Goal: Information Seeking & Learning: Learn about a topic

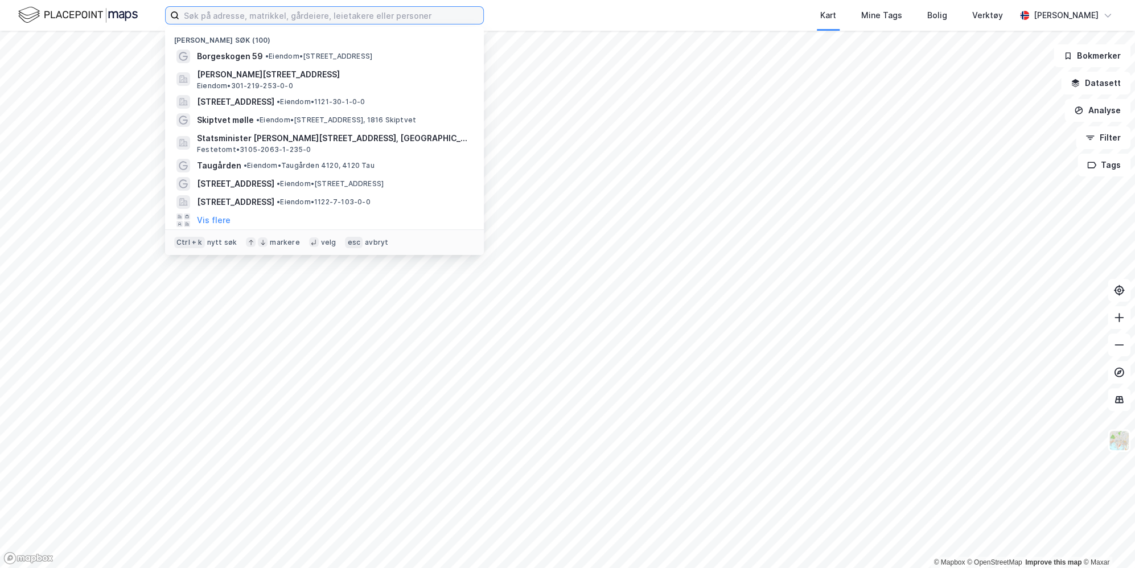
click at [207, 10] on input at bounding box center [331, 15] width 304 height 17
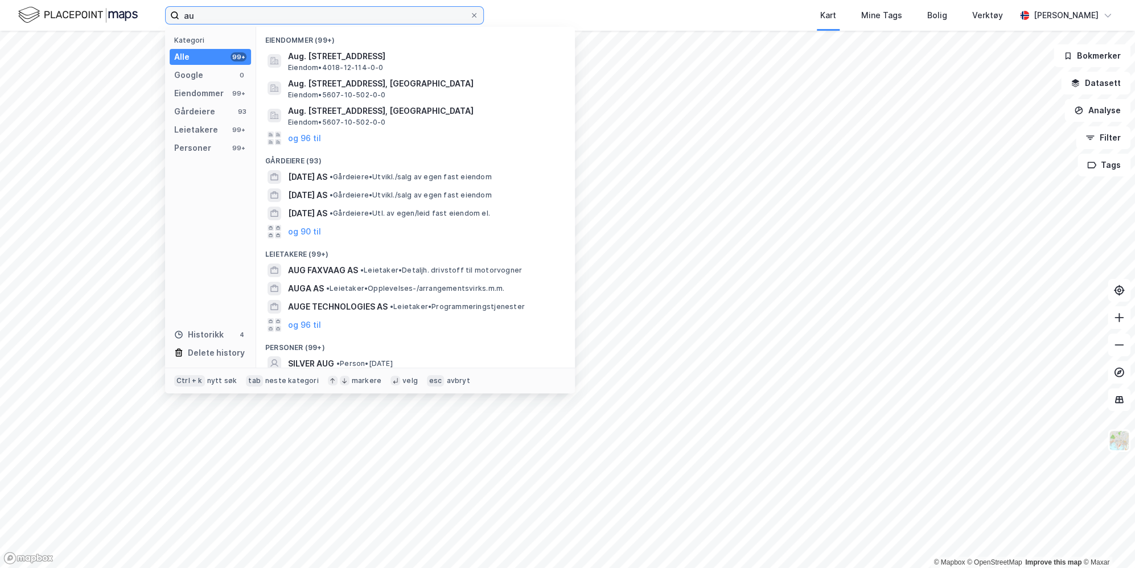
type input "a"
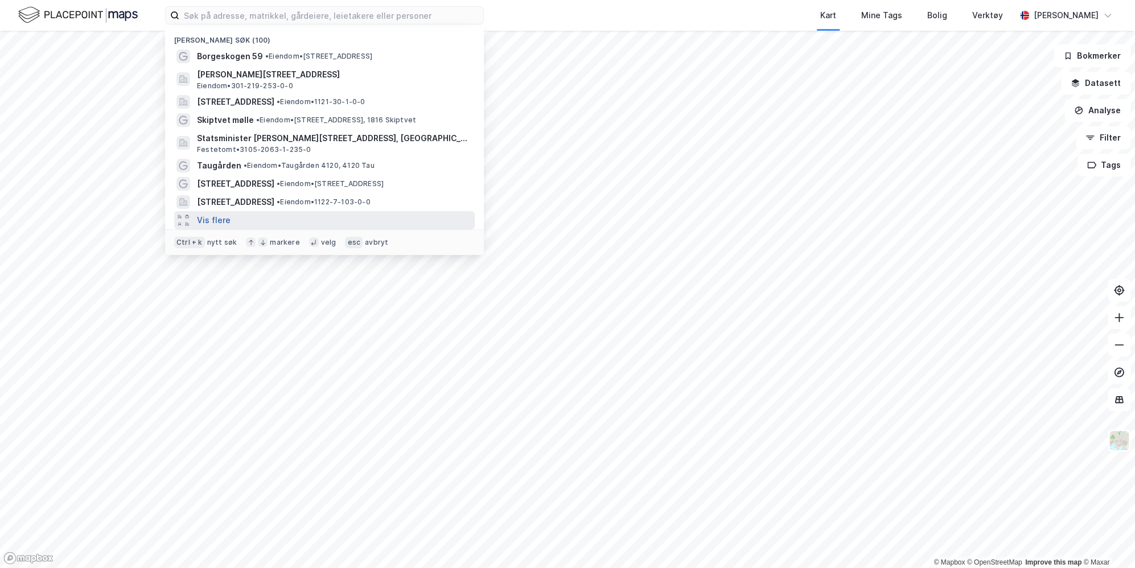
click at [227, 219] on button "Vis flere" at bounding box center [214, 221] width 34 height 14
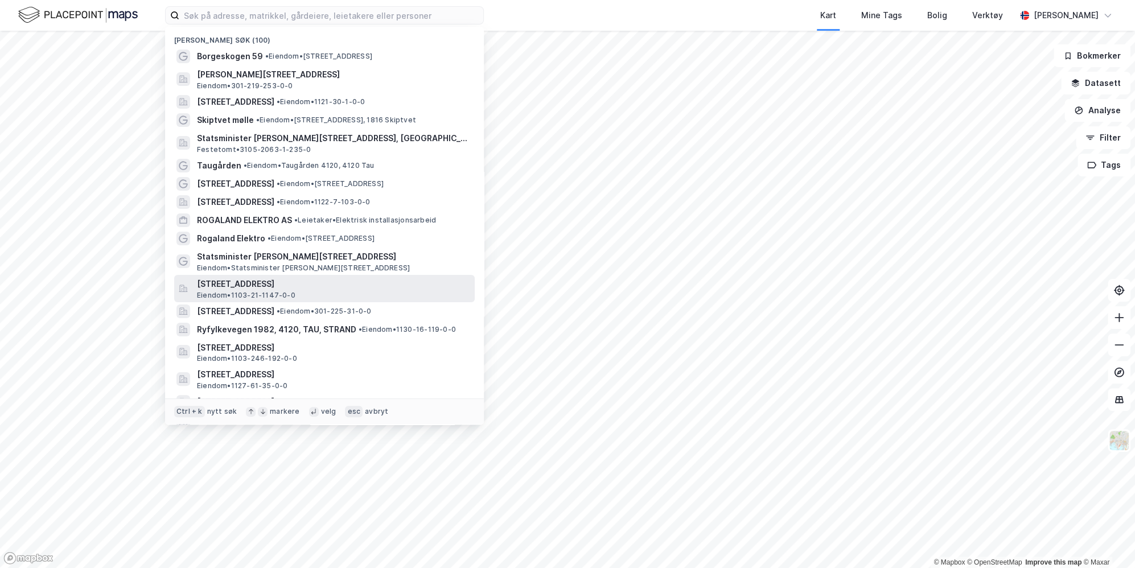
click at [305, 286] on span "[STREET_ADDRESS]" at bounding box center [333, 284] width 273 height 14
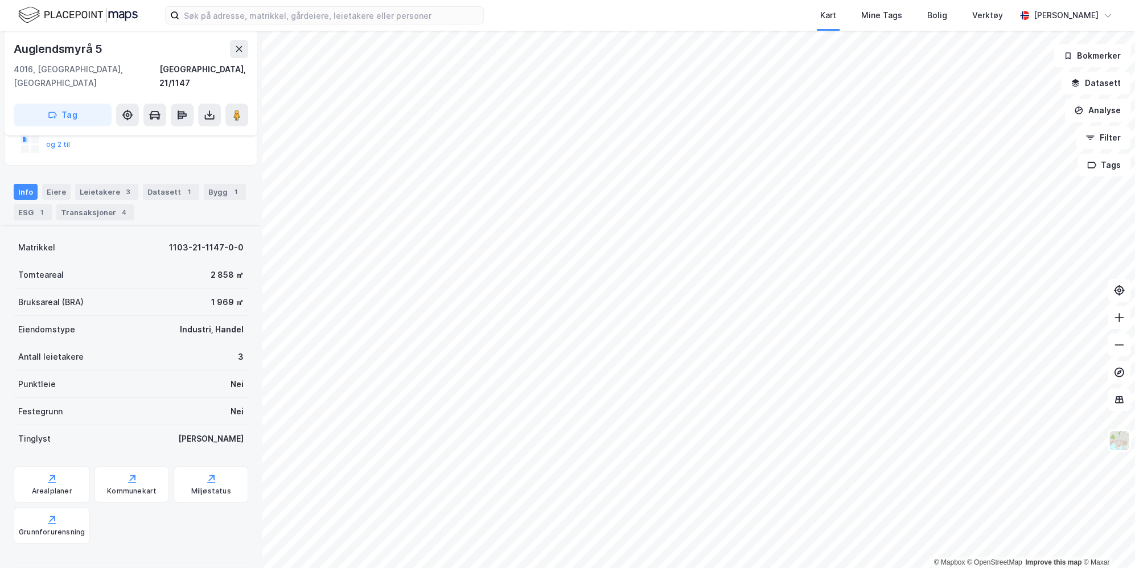
scroll to position [242, 0]
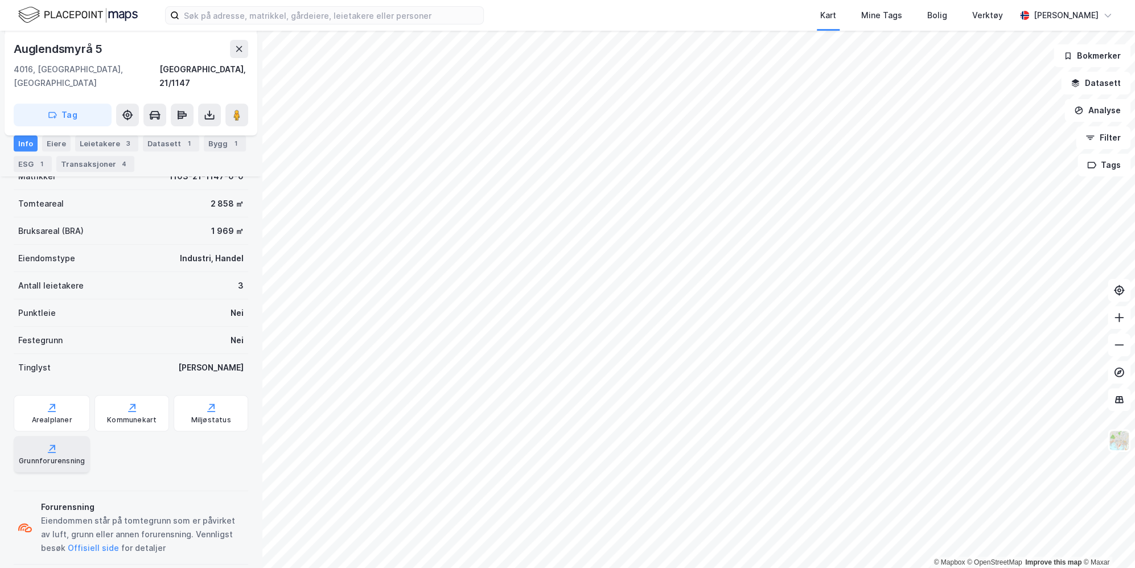
click at [56, 436] on div "Grunnforurensning" at bounding box center [52, 454] width 76 height 36
drag, startPoint x: 119, startPoint y: 43, endPoint x: 14, endPoint y: 44, distance: 104.8
click at [14, 44] on div "Auglendsmyrå 5" at bounding box center [131, 49] width 235 height 18
copy div "Auglendsmyrå 5"
drag, startPoint x: 163, startPoint y: 73, endPoint x: 247, endPoint y: 75, distance: 83.1
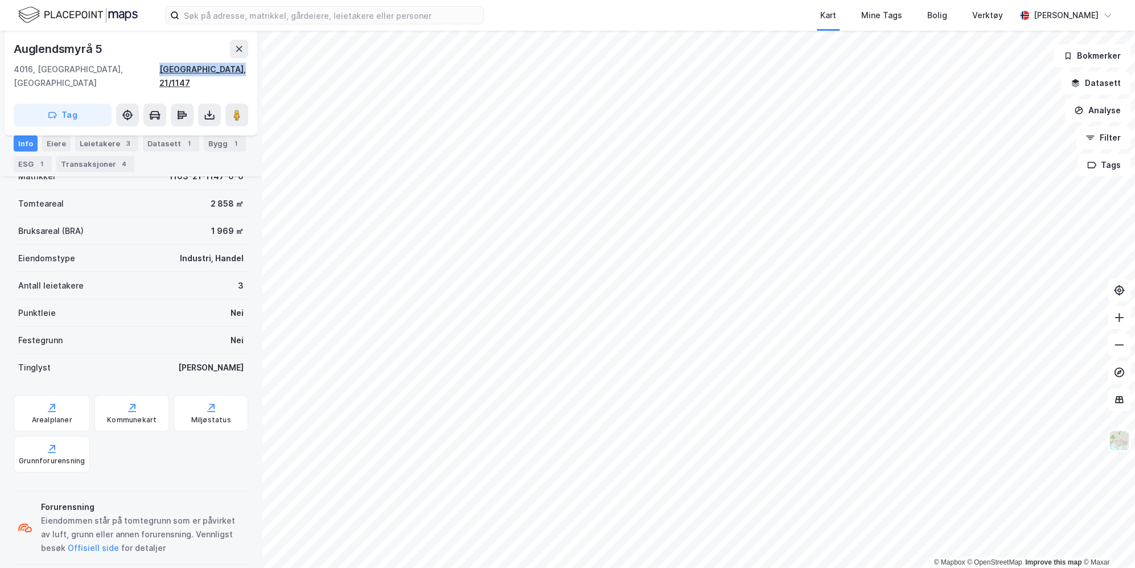
click at [247, 75] on div "4016, [GEOGRAPHIC_DATA], [GEOGRAPHIC_DATA] [GEOGRAPHIC_DATA], 21/1147" at bounding box center [131, 76] width 235 height 27
copy div "[GEOGRAPHIC_DATA], 21/1147"
click at [92, 140] on div "Leietakere 3" at bounding box center [106, 144] width 63 height 16
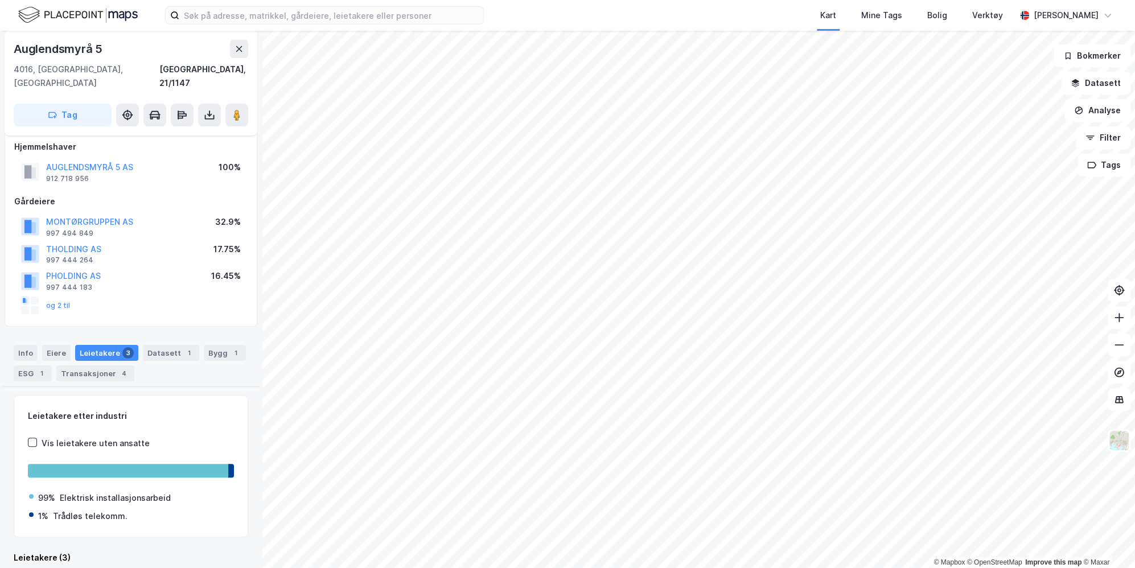
scroll to position [207, 0]
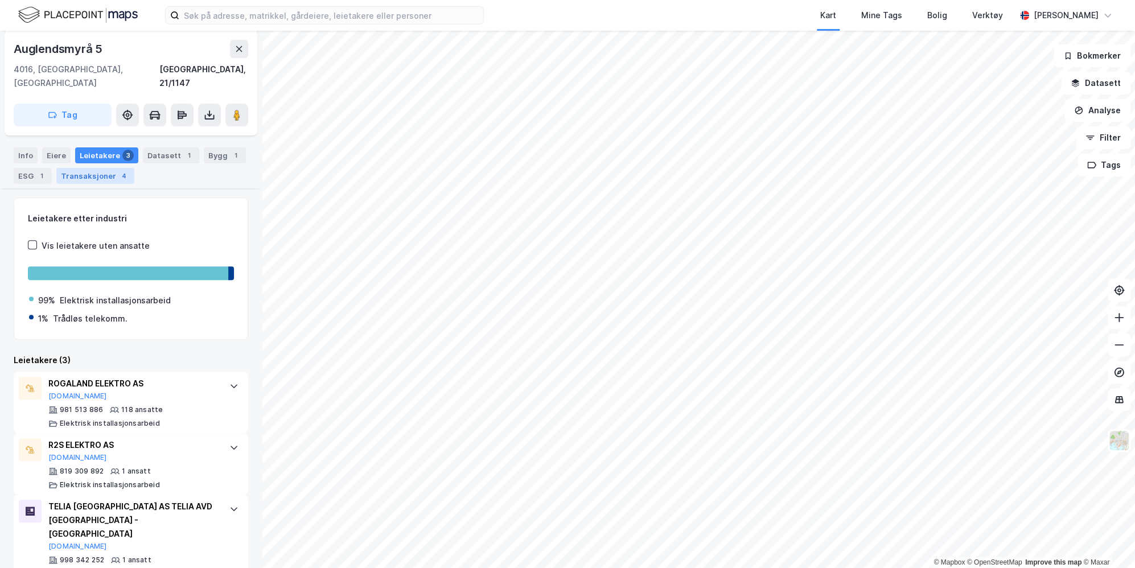
click at [93, 168] on div "Transaksjoner 4" at bounding box center [95, 176] width 78 height 16
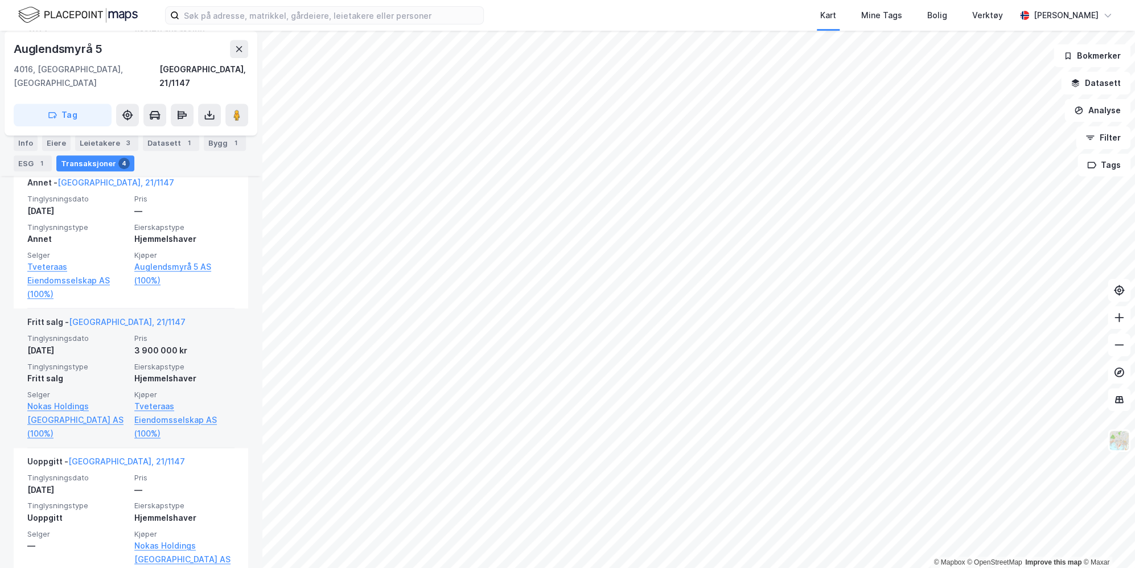
scroll to position [620, 0]
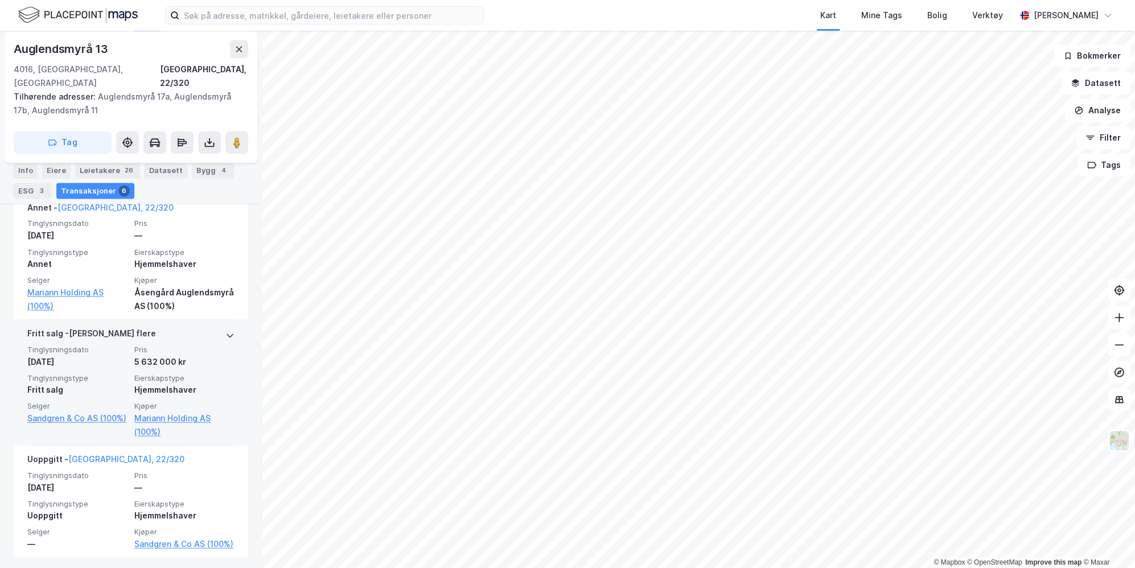
scroll to position [1203, 0]
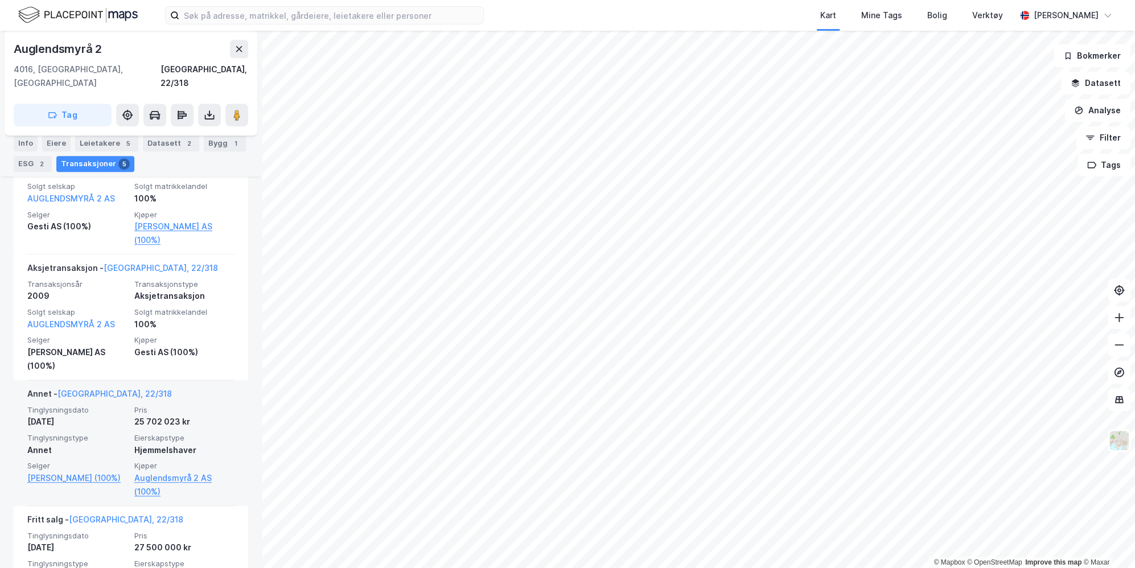
scroll to position [285, 0]
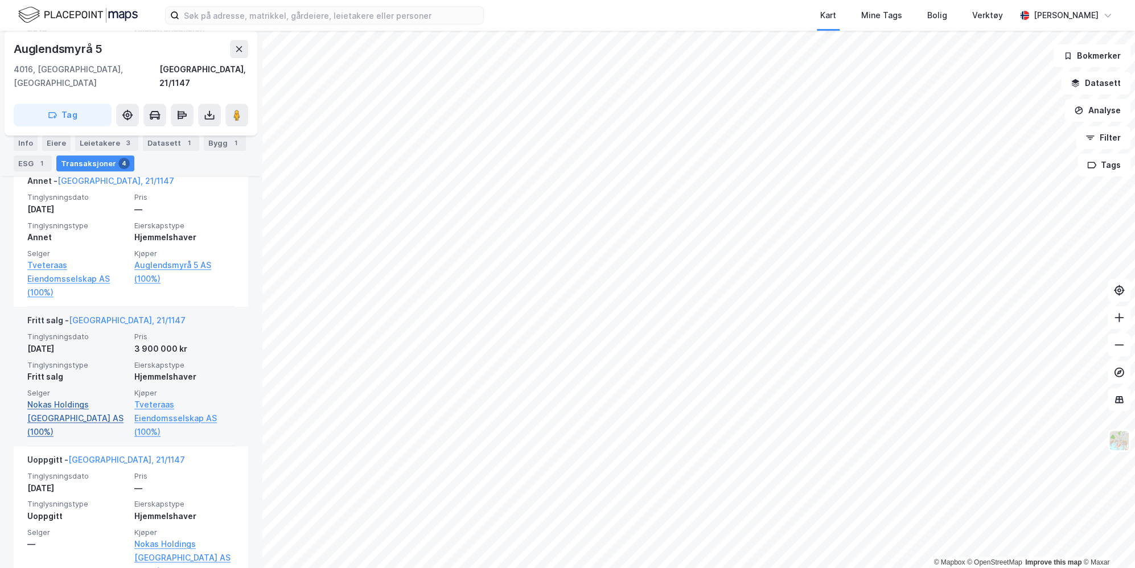
scroll to position [620, 0]
click at [159, 395] on link "Tveteraas Eiendomsselskap AS (100%)" at bounding box center [184, 415] width 100 height 41
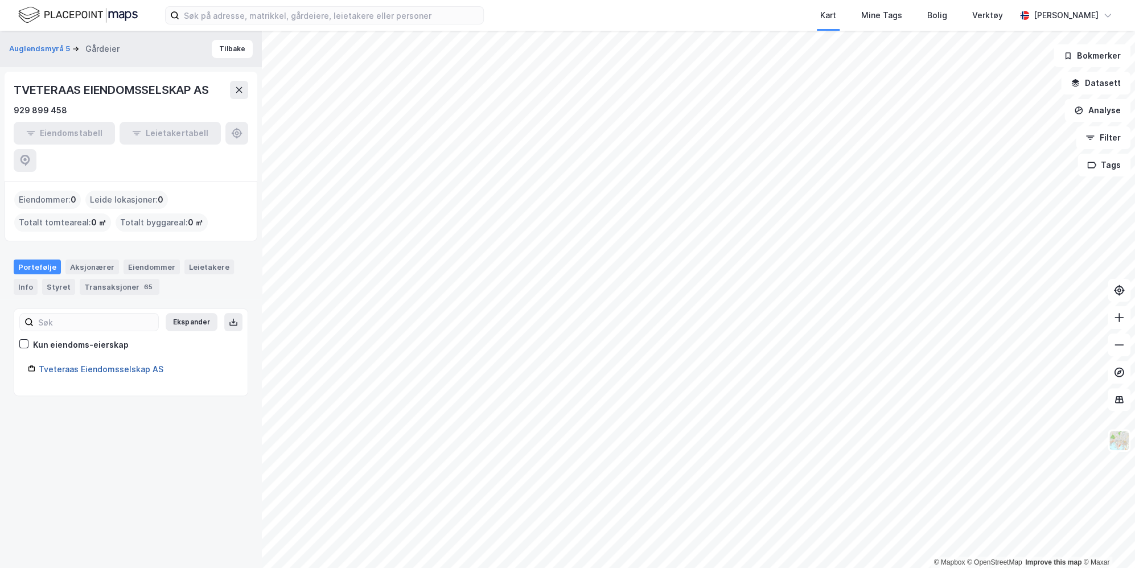
click at [122, 364] on link "Tveteraas Eiendomsselskap AS" at bounding box center [101, 369] width 125 height 10
drag, startPoint x: 170, startPoint y: 347, endPoint x: 33, endPoint y: 337, distance: 137.0
click at [33, 363] on div "Tveteraas Eiendomsselskap AS" at bounding box center [131, 370] width 206 height 14
copy link "Tveteraas Eiendomsselskap AS"
